Goal: Task Accomplishment & Management: Use online tool/utility

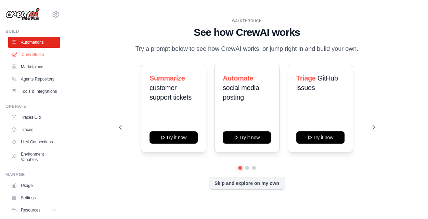
click at [35, 55] on link "Crew Studio" at bounding box center [35, 54] width 52 height 11
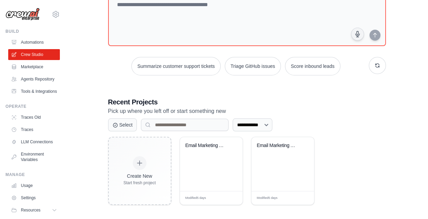
scroll to position [52, 0]
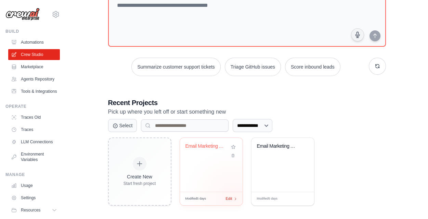
click at [233, 199] on div "Edit" at bounding box center [232, 199] width 12 height 6
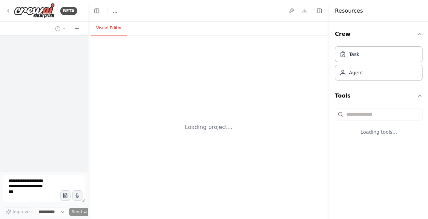
select select "****"
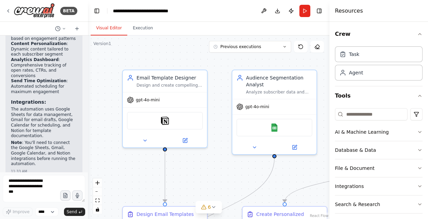
scroll to position [1424, 0]
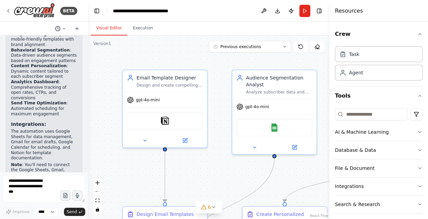
click at [63, 27] on icon at bounding box center [64, 29] width 4 height 4
click at [196, 21] on header "**********" at bounding box center [208, 11] width 241 height 22
click at [262, 11] on button at bounding box center [263, 11] width 11 height 12
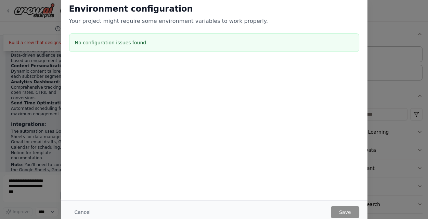
click at [377, 49] on div "Environment configuration Your project might require some environment variables…" at bounding box center [214, 109] width 428 height 219
click at [84, 213] on button "Cancel" at bounding box center [82, 212] width 27 height 12
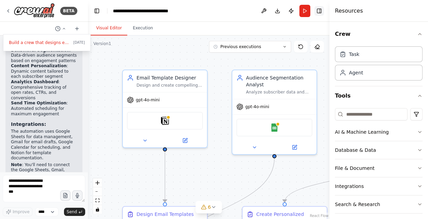
click at [322, 11] on button "Toggle Right Sidebar" at bounding box center [319, 11] width 10 height 10
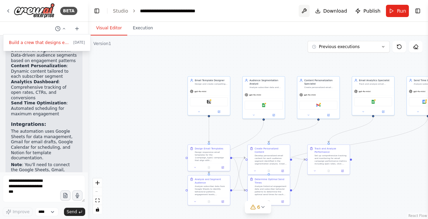
click at [306, 10] on button at bounding box center [303, 11] width 11 height 12
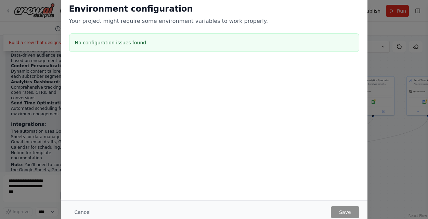
click at [83, 212] on button "Cancel" at bounding box center [82, 212] width 27 height 12
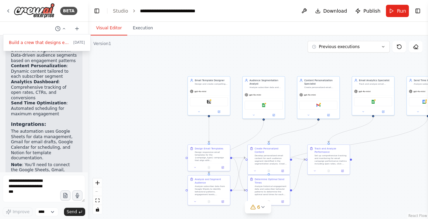
click at [64, 28] on div at bounding box center [44, 109] width 88 height 219
click at [64, 28] on icon at bounding box center [64, 29] width 4 height 4
click at [64, 29] on div at bounding box center [44, 109] width 88 height 219
click at [56, 129] on p "The automation uses Google Sheets for data management, Gmail for email drafts, …" at bounding box center [44, 145] width 66 height 32
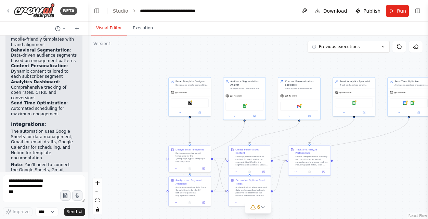
drag, startPoint x: 147, startPoint y: 105, endPoint x: 100, endPoint y: 106, distance: 47.2
click at [100, 106] on div ".deletable-edge-delete-btn { width: 20px; height: 20px; border: 0px solid #ffff…" at bounding box center [258, 128] width 340 height 184
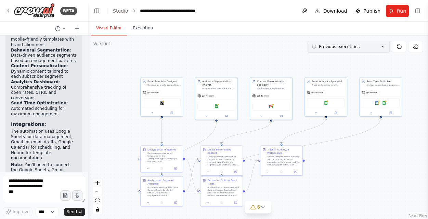
click at [364, 50] on button "Previous executions" at bounding box center [348, 47] width 82 height 12
click at [225, 54] on div ".deletable-edge-delete-btn { width: 20px; height: 20px; border: 0px solid #ffff…" at bounding box center [258, 128] width 340 height 184
click at [145, 29] on button "Execution" at bounding box center [142, 28] width 31 height 14
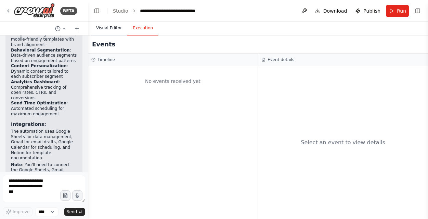
click at [116, 27] on button "Visual Editor" at bounding box center [109, 28] width 37 height 14
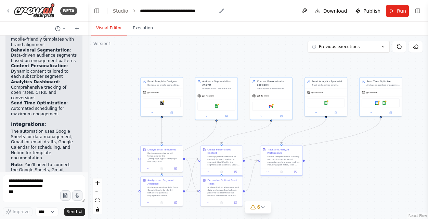
click at [219, 10] on icon "breadcrumb" at bounding box center [220, 10] width 5 height 5
click at [192, 10] on div "**********" at bounding box center [178, 11] width 76 height 7
click at [220, 11] on header "**********" at bounding box center [258, 11] width 340 height 22
click at [124, 10] on link "Studio" at bounding box center [120, 10] width 15 height 5
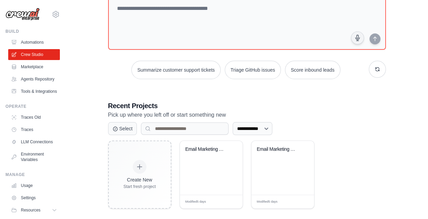
scroll to position [55, 0]
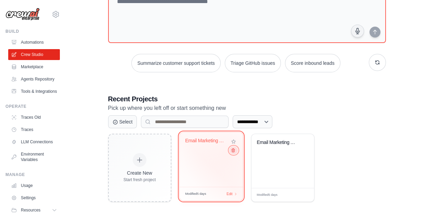
click at [233, 151] on icon at bounding box center [232, 150] width 4 height 4
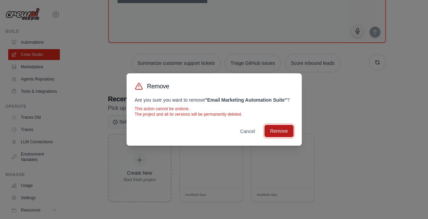
click at [282, 130] on button "Remove" at bounding box center [278, 131] width 29 height 12
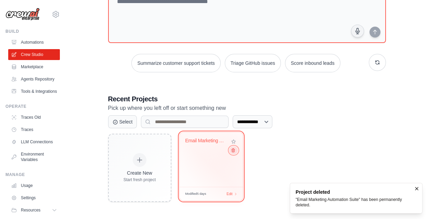
click at [232, 151] on icon at bounding box center [232, 150] width 4 height 4
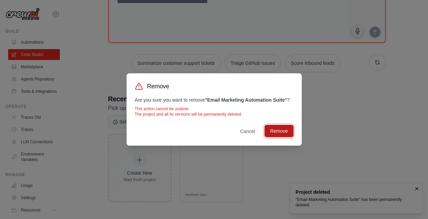
click at [279, 131] on button "Remove" at bounding box center [278, 131] width 29 height 12
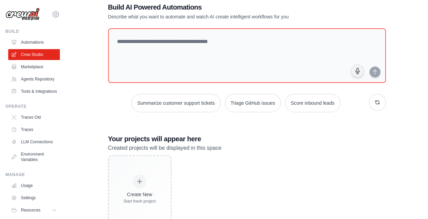
scroll to position [0, 0]
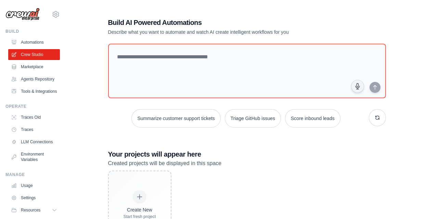
click at [21, 13] on img at bounding box center [22, 14] width 34 height 13
click at [56, 15] on icon at bounding box center [56, 14] width 2 height 2
click at [78, 26] on div "mcgovern@nbstech.ai" at bounding box center [84, 26] width 54 height 7
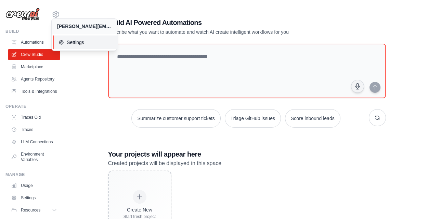
click at [72, 44] on span "Settings" at bounding box center [85, 42] width 54 height 7
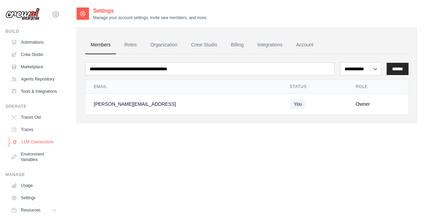
click at [35, 143] on link "LLM Connections" at bounding box center [35, 142] width 52 height 11
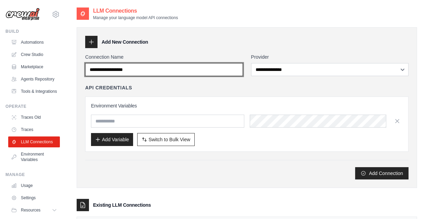
click at [151, 69] on input "Connection Name" at bounding box center [164, 69] width 158 height 13
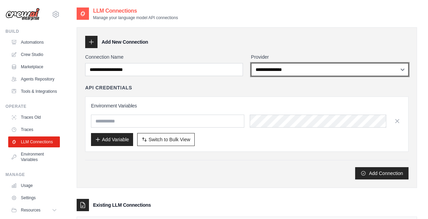
click at [309, 75] on select "**********" at bounding box center [330, 69] width 158 height 13
select select "******"
click at [251, 63] on select "**********" at bounding box center [330, 69] width 158 height 13
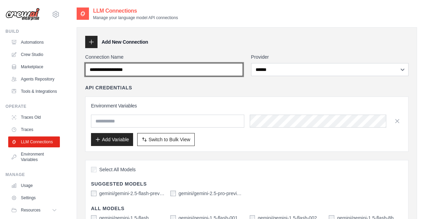
click at [143, 70] on input "Connection Name" at bounding box center [164, 69] width 158 height 13
drag, startPoint x: 146, startPoint y: 70, endPoint x: 102, endPoint y: 70, distance: 44.8
click at [97, 68] on input "Connection Name" at bounding box center [164, 69] width 158 height 13
click at [131, 71] on input "Connection Name" at bounding box center [164, 69] width 158 height 13
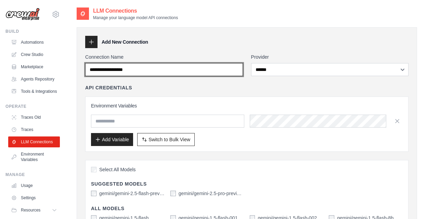
drag, startPoint x: 139, startPoint y: 69, endPoint x: 98, endPoint y: 70, distance: 41.0
click at [98, 70] on input "Connection Name" at bounding box center [164, 69] width 158 height 13
type input "******"
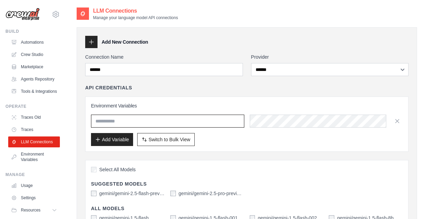
click at [122, 121] on input "text" at bounding box center [167, 121] width 153 height 13
click at [146, 120] on input "text" at bounding box center [167, 121] width 153 height 13
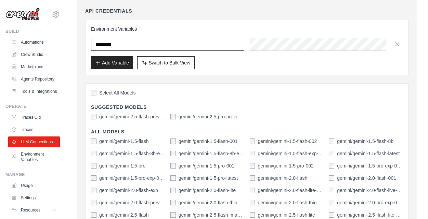
scroll to position [78, 0]
type input "*********"
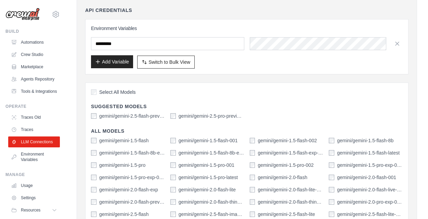
click at [110, 61] on button "Add Variable" at bounding box center [112, 61] width 42 height 13
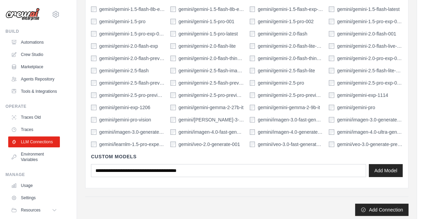
scroll to position [247, 0]
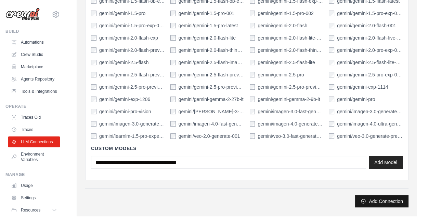
click at [371, 199] on button "Add Connection" at bounding box center [381, 202] width 53 height 12
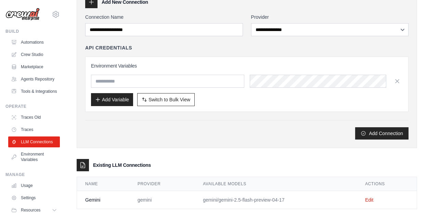
scroll to position [70, 0]
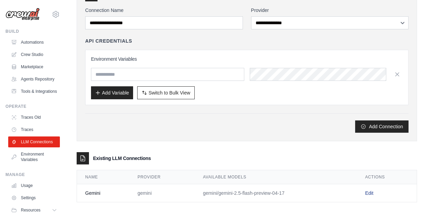
click at [372, 192] on link "Edit" at bounding box center [369, 193] width 8 height 5
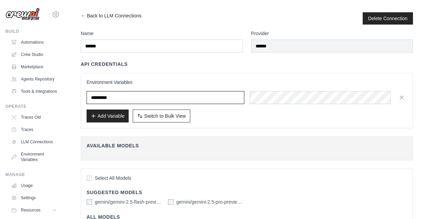
drag, startPoint x: 121, startPoint y: 99, endPoint x: 83, endPoint y: 98, distance: 37.6
click at [83, 98] on div "Environment Variables ********* Add Variable Switch to Bulk View Switch to Tabl…" at bounding box center [247, 100] width 332 height 55
type input "**********"
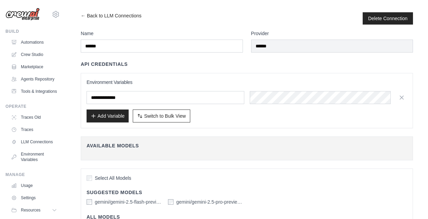
click at [276, 138] on div "Available Models Fetch Available Models" at bounding box center [247, 149] width 332 height 24
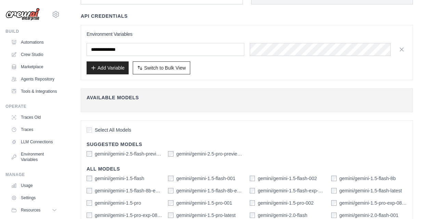
scroll to position [233, 0]
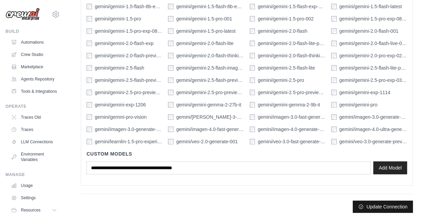
click at [377, 207] on button "Update Connection" at bounding box center [382, 207] width 60 height 12
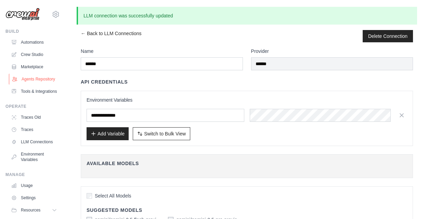
scroll to position [0, 0]
click at [36, 92] on link "Tools & Integrations" at bounding box center [35, 91] width 52 height 11
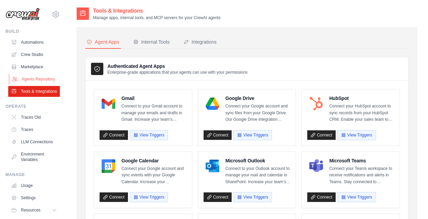
click at [30, 78] on link "Agents Repository" at bounding box center [35, 79] width 52 height 11
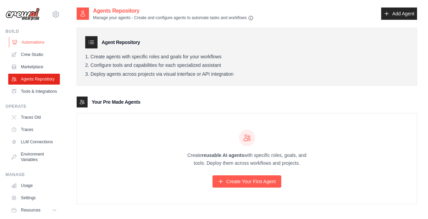
click at [30, 40] on link "Automations" at bounding box center [35, 42] width 52 height 11
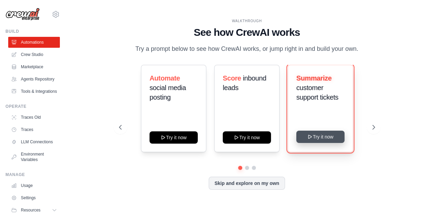
click at [328, 138] on button "Try it now" at bounding box center [320, 137] width 48 height 12
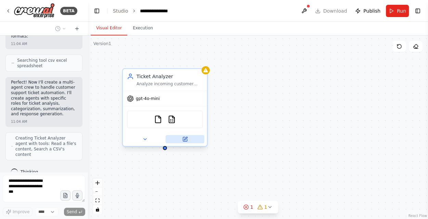
scroll to position [272, 0]
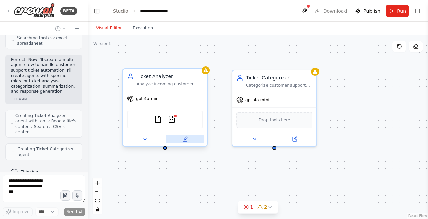
click at [187, 139] on icon at bounding box center [185, 139] width 4 height 4
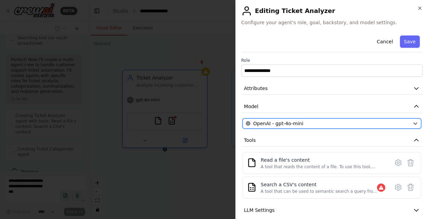
click at [291, 122] on span "OpenAI - gpt-4o-mini" at bounding box center [278, 123] width 50 height 7
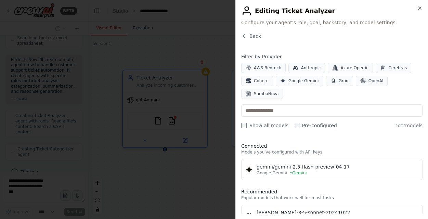
scroll to position [295, 0]
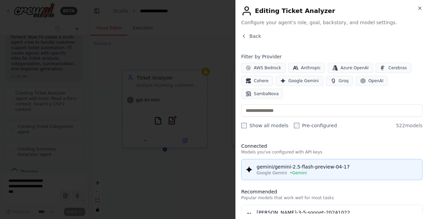
click at [320, 168] on div "gemini/gemini-2.5-flash-preview-04-17" at bounding box center [336, 167] width 161 height 7
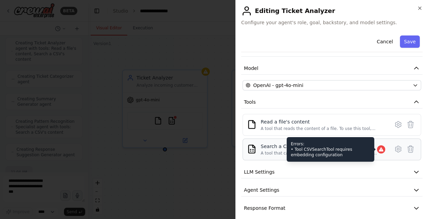
scroll to position [396, 0]
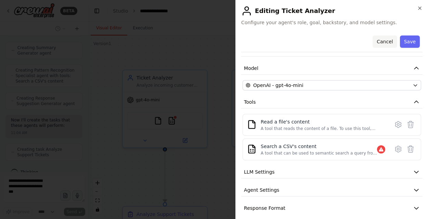
click at [382, 41] on button "Cancel" at bounding box center [384, 42] width 24 height 12
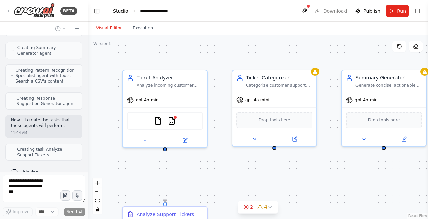
click at [121, 11] on link "Studio" at bounding box center [120, 10] width 15 height 5
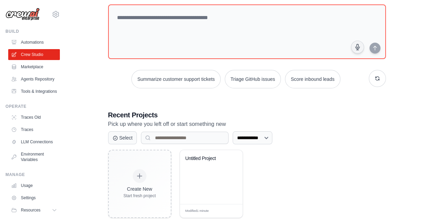
scroll to position [55, 0]
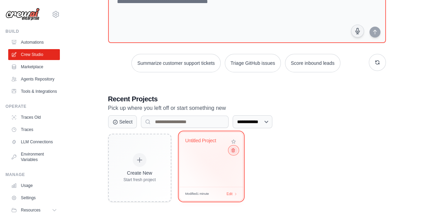
click at [232, 150] on icon at bounding box center [232, 150] width 4 height 4
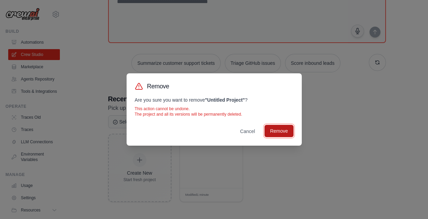
click at [280, 133] on button "Remove" at bounding box center [278, 131] width 29 height 12
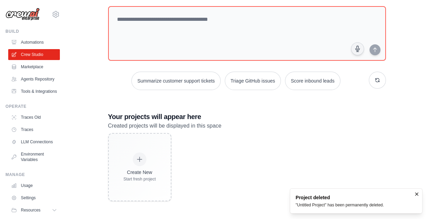
scroll to position [37, 0]
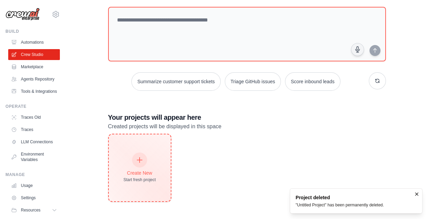
click at [138, 160] on icon at bounding box center [140, 161] width 8 height 8
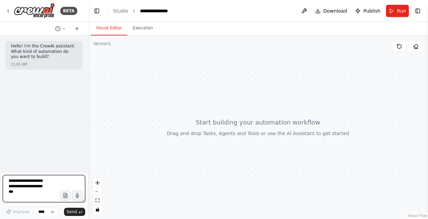
click at [32, 182] on textarea at bounding box center [44, 188] width 82 height 27
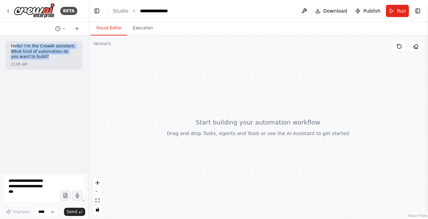
drag, startPoint x: 40, startPoint y: 57, endPoint x: 24, endPoint y: 48, distance: 18.8
click at [17, 46] on p "Hello! I'm the CrewAI assistant. What kind of automation do you want to build?" at bounding box center [44, 52] width 66 height 16
click at [26, 48] on p "Hello! I'm the CrewAI assistant. What kind of automation do you want to build?" at bounding box center [44, 52] width 66 height 16
click at [157, 11] on div "**********" at bounding box center [157, 11] width 35 height 7
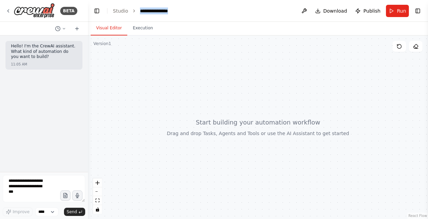
drag, startPoint x: 176, startPoint y: 12, endPoint x: 139, endPoint y: 12, distance: 37.3
click at [140, 12] on div "**********" at bounding box center [165, 11] width 51 height 7
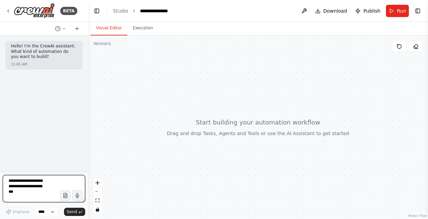
click at [29, 183] on textarea at bounding box center [44, 188] width 82 height 27
type textarea "*"
